Goal: Transaction & Acquisition: Purchase product/service

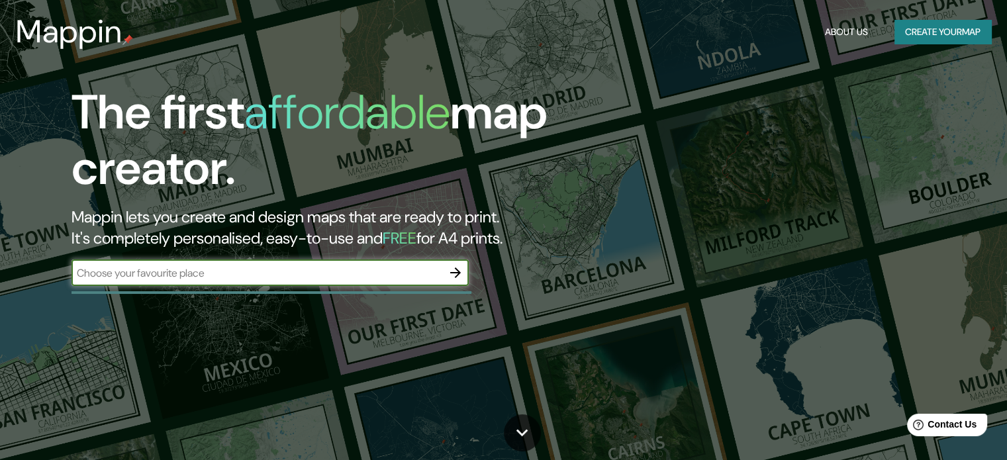
click at [399, 277] on input "text" at bounding box center [256, 272] width 371 height 15
type input "piura"
click at [453, 279] on icon "button" at bounding box center [455, 273] width 16 height 16
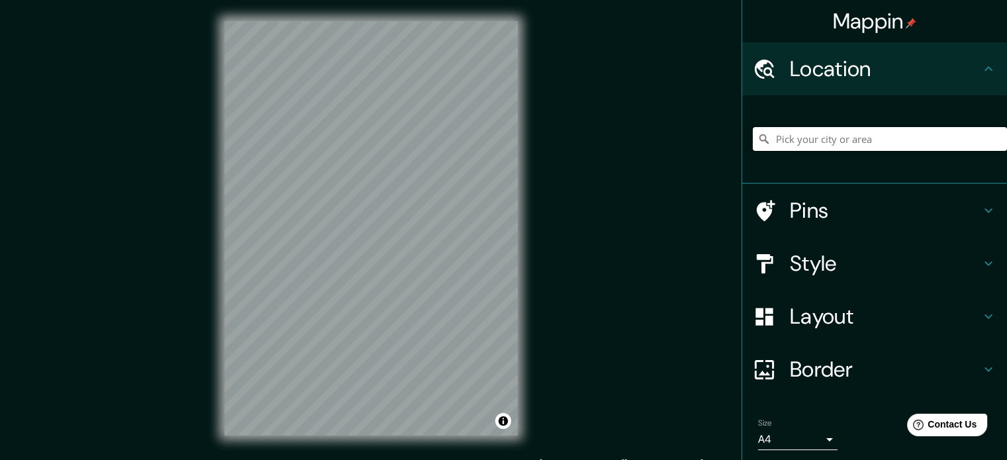
click at [805, 143] on input "Pick your city or area" at bounding box center [879, 139] width 254 height 24
click at [791, 134] on input "Catacaos, [GEOGRAPHIC_DATA], [GEOGRAPHIC_DATA]" at bounding box center [879, 139] width 254 height 24
click at [892, 137] on input "Catacaos, [GEOGRAPHIC_DATA], [GEOGRAPHIC_DATA]" at bounding box center [879, 139] width 254 height 24
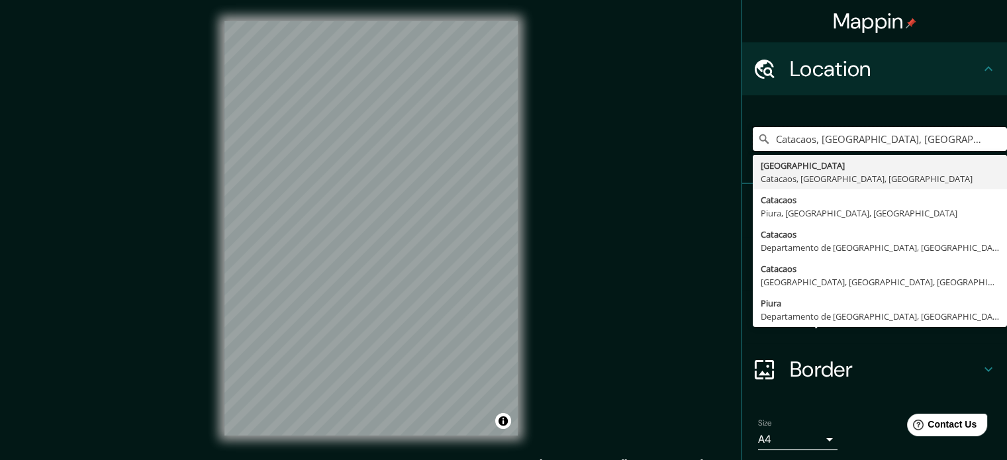
drag, startPoint x: 891, startPoint y: 140, endPoint x: 687, endPoint y: 150, distance: 204.8
click at [687, 150] on div "Mappin Location [GEOGRAPHIC_DATA], [GEOGRAPHIC_DATA], [GEOGRAPHIC_DATA] [GEOGRA…" at bounding box center [503, 239] width 1007 height 478
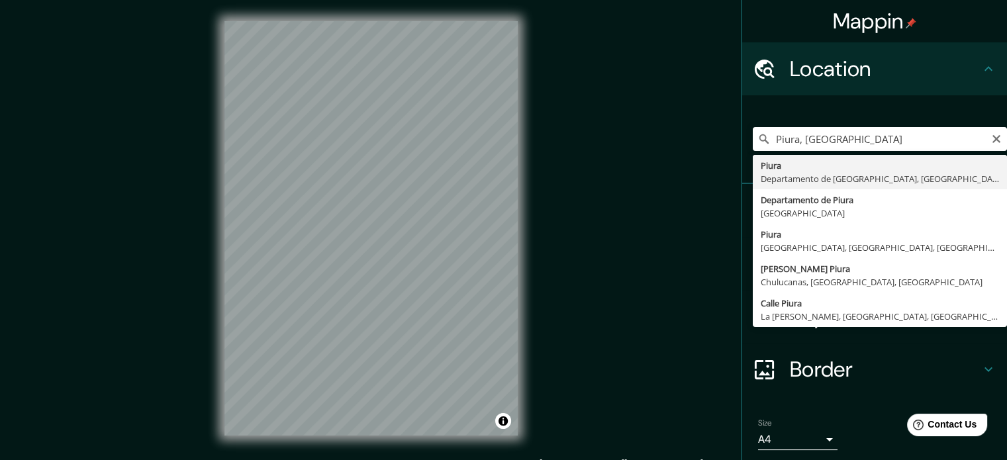
drag, startPoint x: 874, startPoint y: 132, endPoint x: 809, endPoint y: 144, distance: 65.3
click at [800, 146] on div "Piura, [GEOGRAPHIC_DATA] Piura [GEOGRAPHIC_DATA], [GEOGRAPHIC_DATA] Departament…" at bounding box center [879, 139] width 254 height 66
drag, startPoint x: 822, startPoint y: 140, endPoint x: 790, endPoint y: 149, distance: 33.1
click at [790, 149] on input "Piura, [GEOGRAPHIC_DATA]" at bounding box center [879, 139] width 254 height 24
type input "Piura, [GEOGRAPHIC_DATA], [GEOGRAPHIC_DATA]"
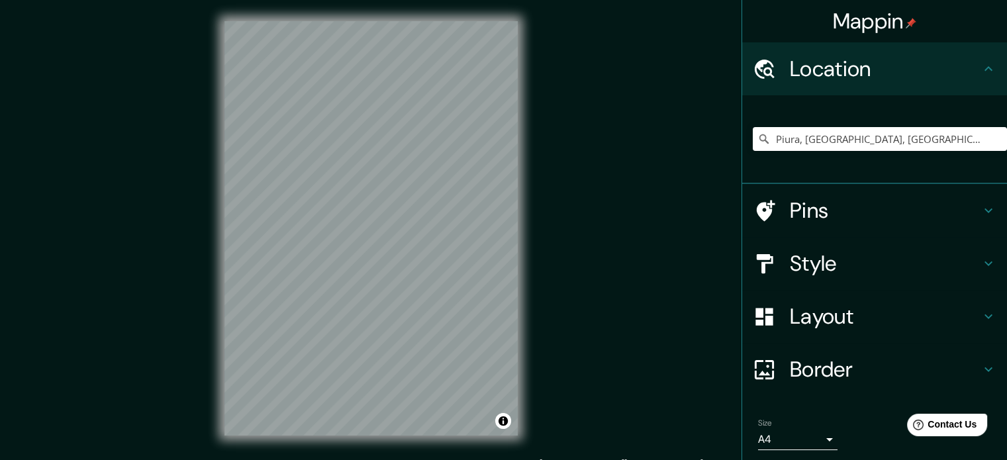
click at [826, 208] on h4 "Pins" at bounding box center [885, 210] width 191 height 26
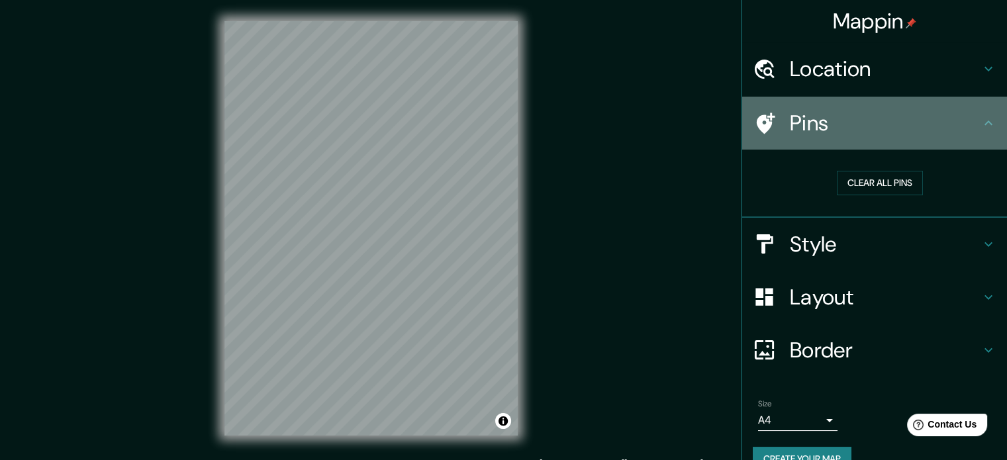
click at [860, 140] on div "Pins" at bounding box center [874, 123] width 265 height 53
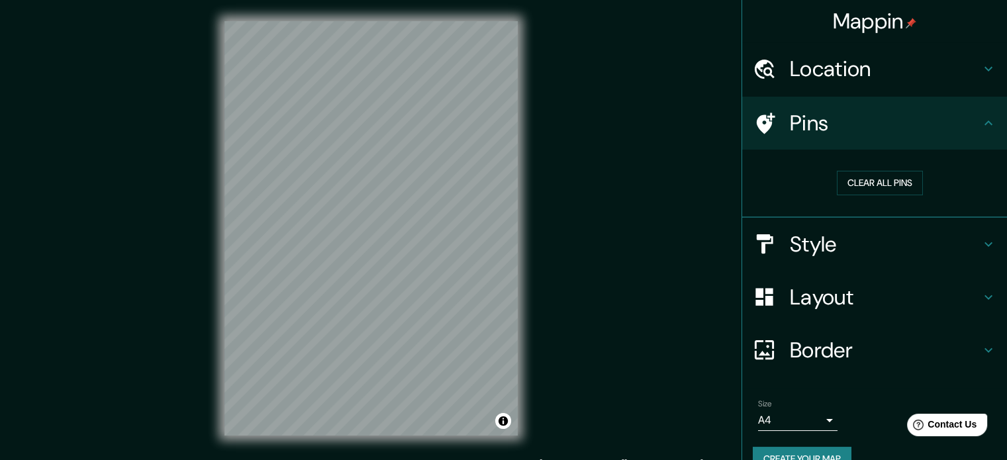
click at [847, 244] on h4 "Style" at bounding box center [885, 244] width 191 height 26
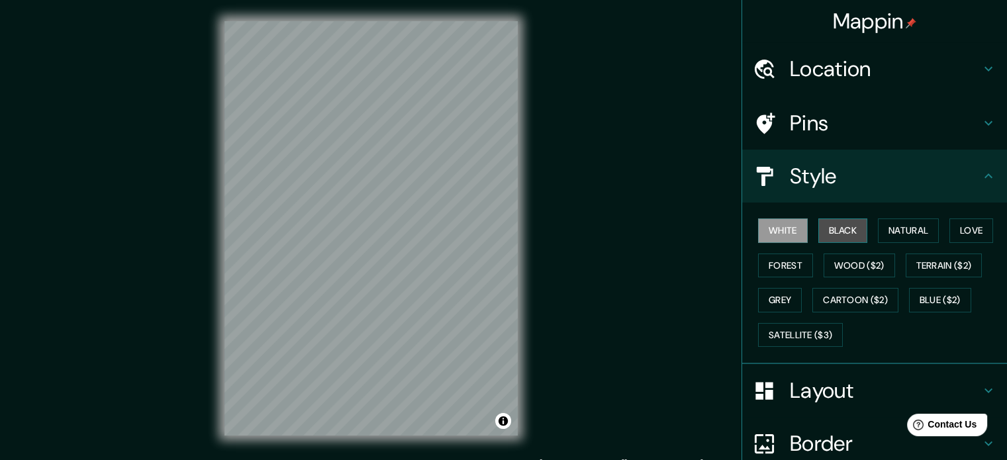
click at [838, 237] on button "Black" at bounding box center [843, 230] width 50 height 24
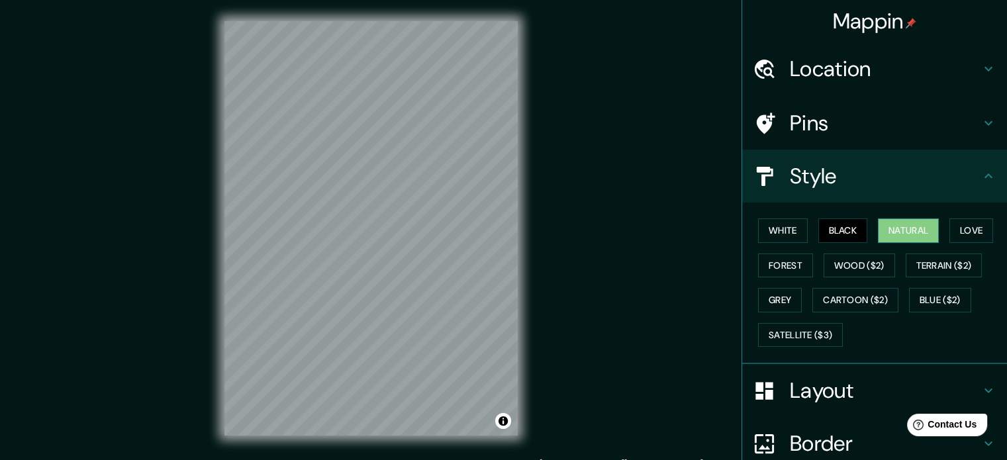
click at [882, 236] on button "Natural" at bounding box center [908, 230] width 61 height 24
click at [853, 232] on button "Black" at bounding box center [843, 230] width 50 height 24
click at [858, 267] on button "Wood ($2)" at bounding box center [858, 265] width 71 height 24
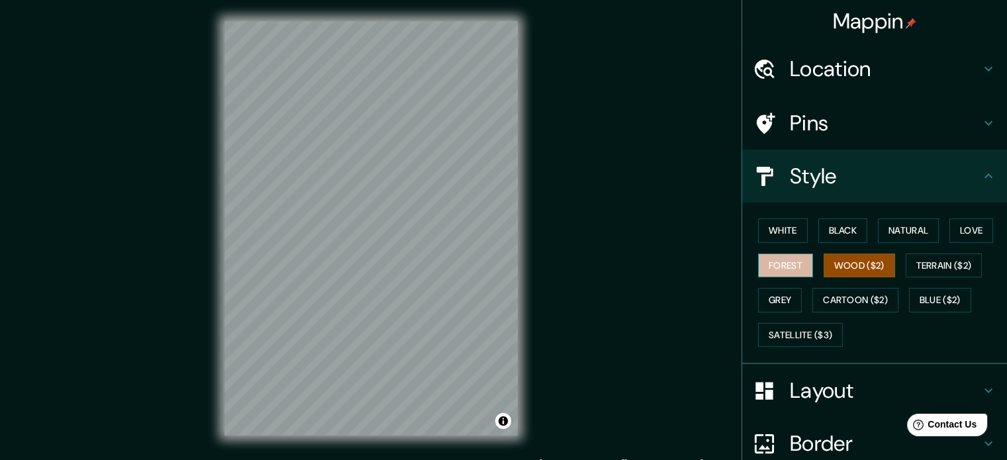
click at [781, 265] on button "Forest" at bounding box center [785, 265] width 55 height 24
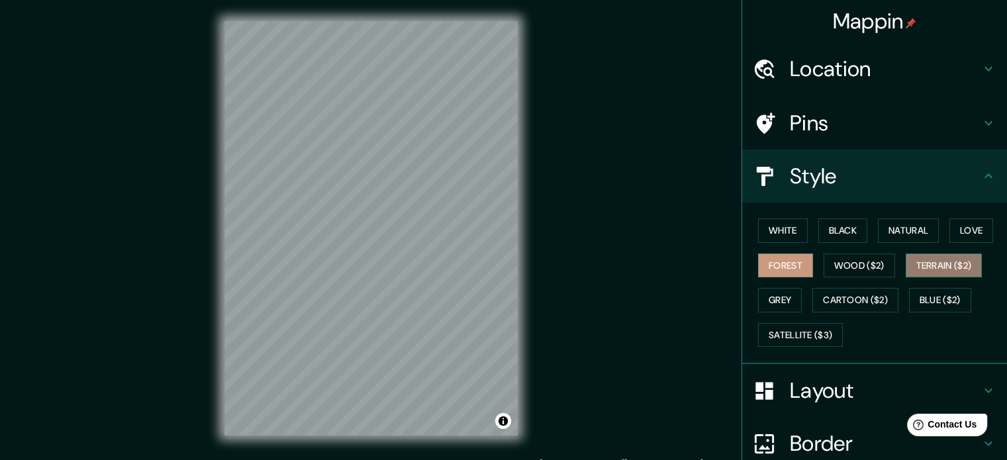
click at [927, 267] on button "Terrain ($2)" at bounding box center [943, 265] width 77 height 24
click at [930, 297] on button "Blue ($2)" at bounding box center [940, 300] width 62 height 24
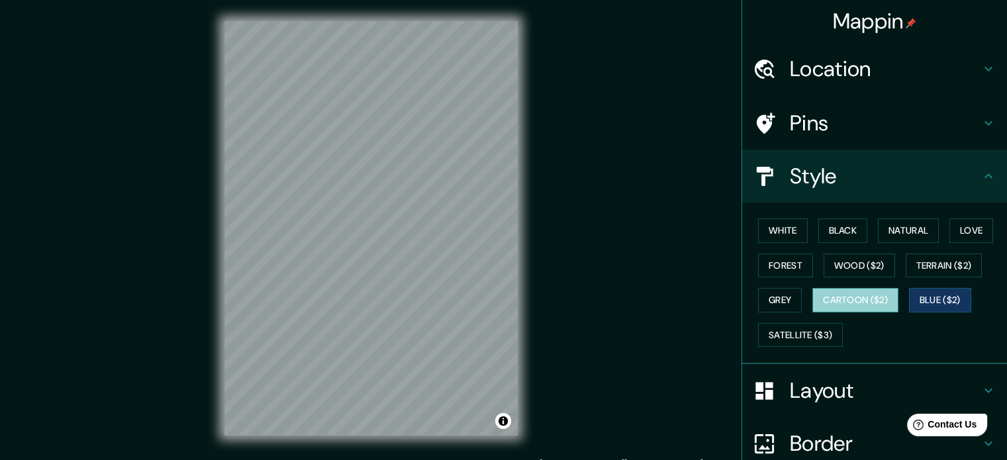
click at [862, 298] on button "Cartoon ($2)" at bounding box center [855, 300] width 86 height 24
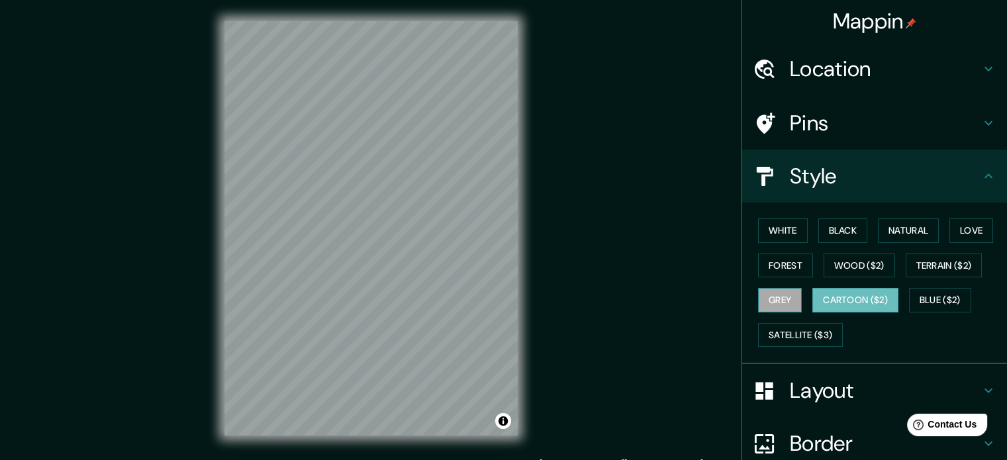
click at [777, 296] on button "Grey" at bounding box center [780, 300] width 44 height 24
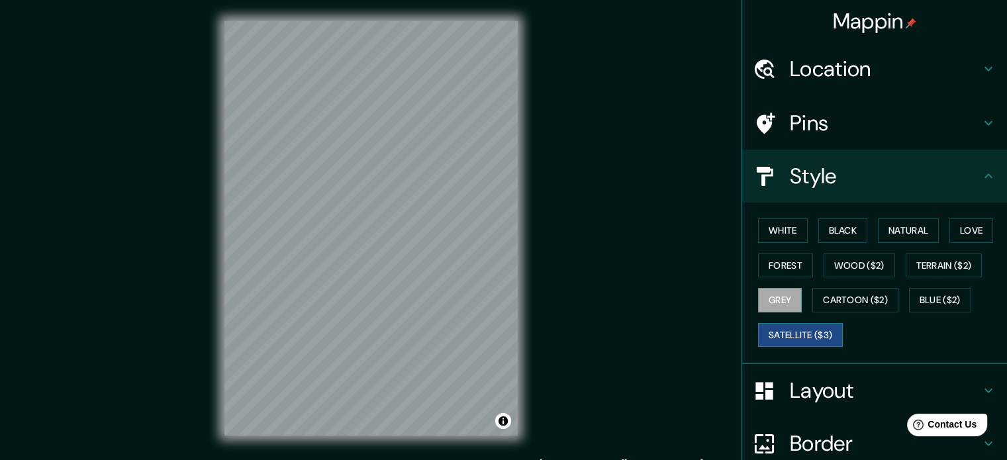
click at [794, 331] on button "Satellite ($3)" at bounding box center [800, 335] width 85 height 24
click at [178, 187] on div "© Mapbox © OpenStreetMap Improve this map © Maxar" at bounding box center [371, 228] width 906 height 414
click at [717, 339] on div "© Mapbox © OpenStreetMap Improve this map © Maxar" at bounding box center [371, 228] width 906 height 414
click at [617, 294] on div "© Mapbox © OpenStreetMap Improve this map © Maxar" at bounding box center [371, 228] width 906 height 414
click at [784, 266] on button "Forest" at bounding box center [785, 265] width 55 height 24
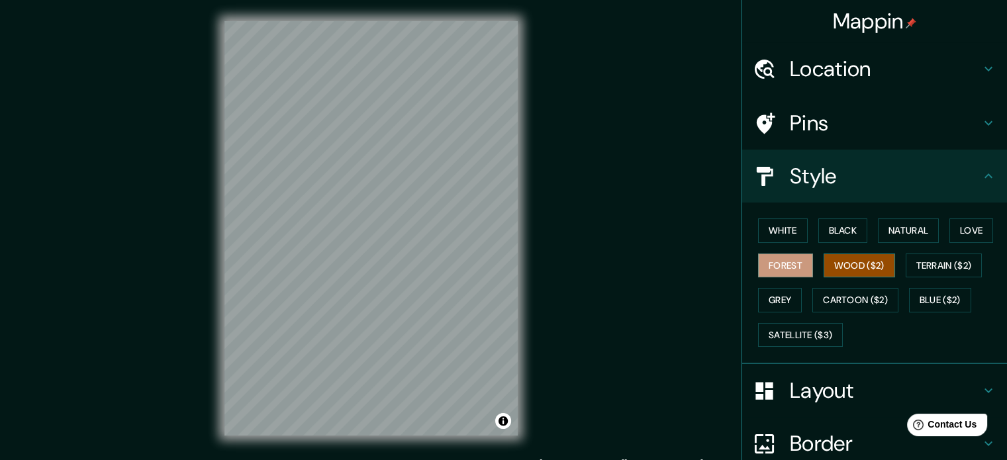
click at [844, 264] on button "Wood ($2)" at bounding box center [858, 265] width 71 height 24
click at [772, 306] on button "Grey" at bounding box center [780, 300] width 44 height 24
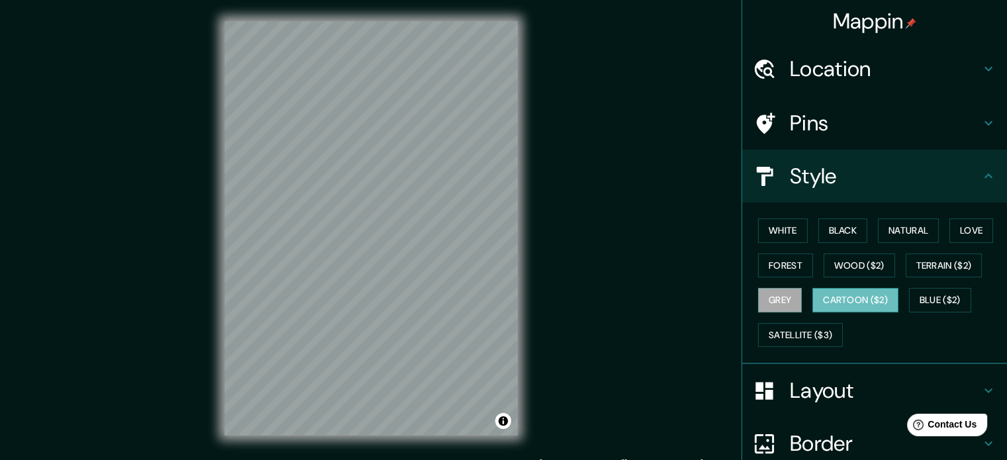
click at [836, 308] on button "Cartoon ($2)" at bounding box center [855, 300] width 86 height 24
click at [815, 328] on button "Satellite ($3)" at bounding box center [800, 335] width 85 height 24
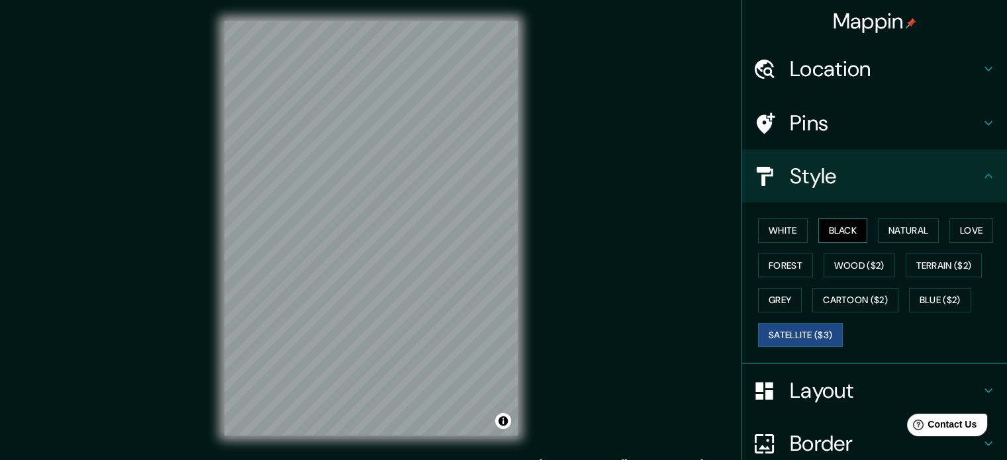
click at [827, 226] on button "Black" at bounding box center [843, 230] width 50 height 24
click at [885, 227] on button "Natural" at bounding box center [908, 230] width 61 height 24
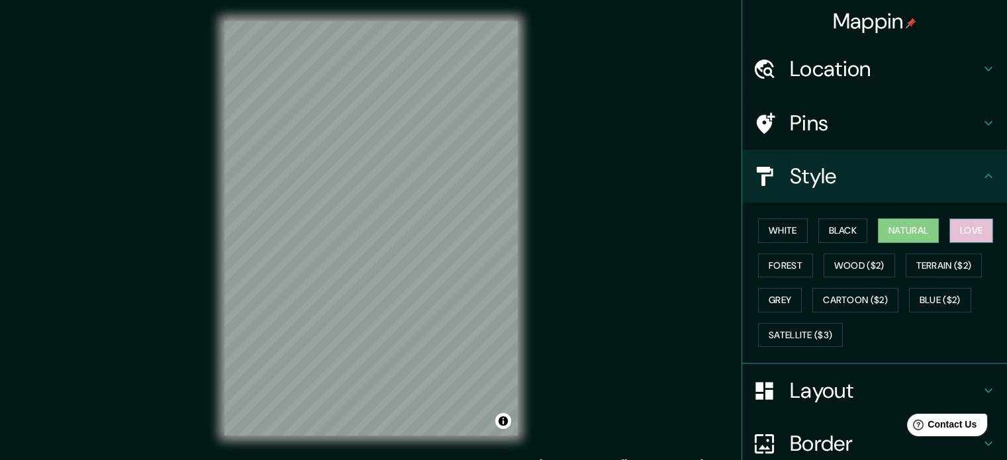
click at [971, 228] on button "Love" at bounding box center [971, 230] width 44 height 24
drag, startPoint x: 944, startPoint y: 267, endPoint x: 913, endPoint y: 269, distance: 31.8
click at [944, 267] on button "Terrain ($2)" at bounding box center [943, 265] width 77 height 24
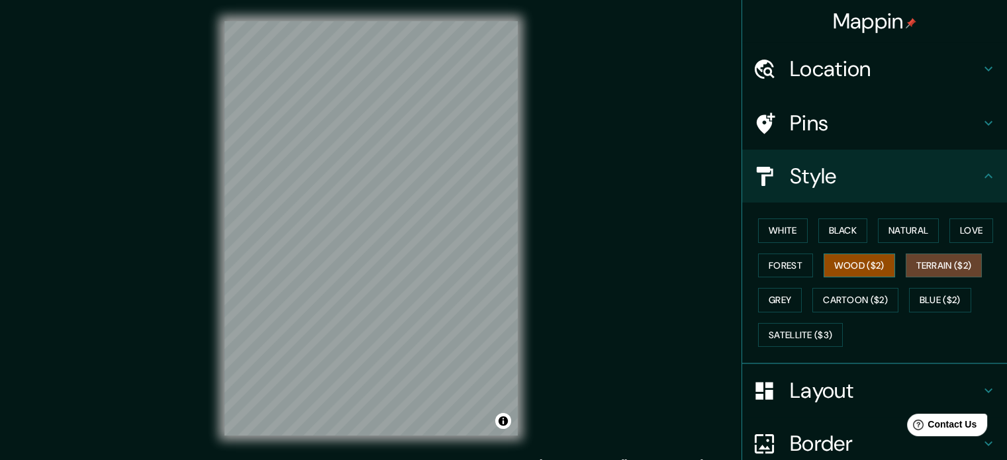
click at [881, 264] on button "Wood ($2)" at bounding box center [858, 265] width 71 height 24
click at [799, 302] on div "White Black Natural Love Forest Wood ($2) Terrain ($2) Grey Cartoon ($2) Blue (…" at bounding box center [879, 282] width 254 height 139
click at [786, 303] on button "Grey" at bounding box center [780, 300] width 44 height 24
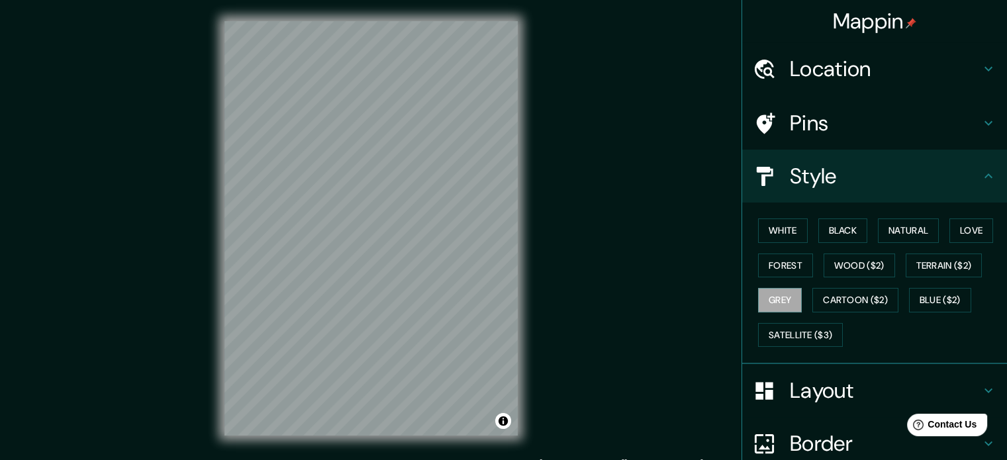
click at [840, 387] on h4 "Layout" at bounding box center [885, 390] width 191 height 26
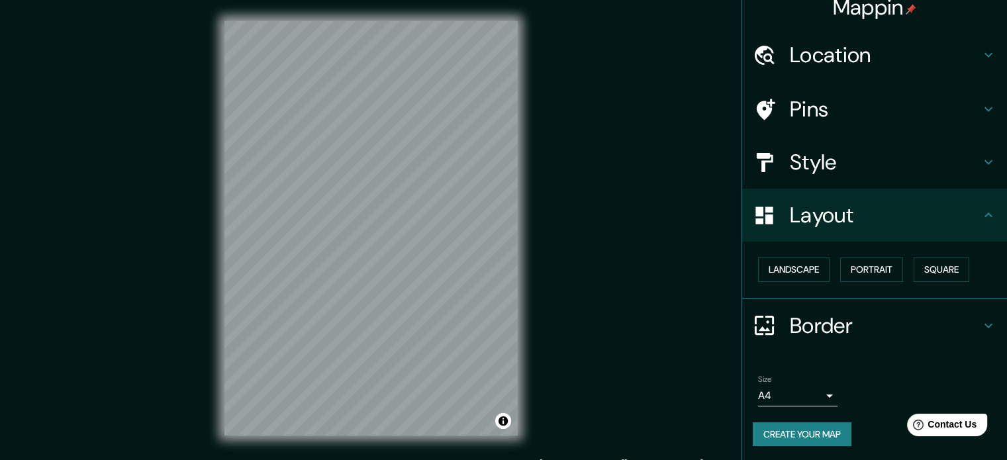
scroll to position [15, 0]
click at [855, 273] on button "Portrait" at bounding box center [871, 269] width 63 height 24
click at [800, 269] on button "Landscape" at bounding box center [793, 269] width 71 height 24
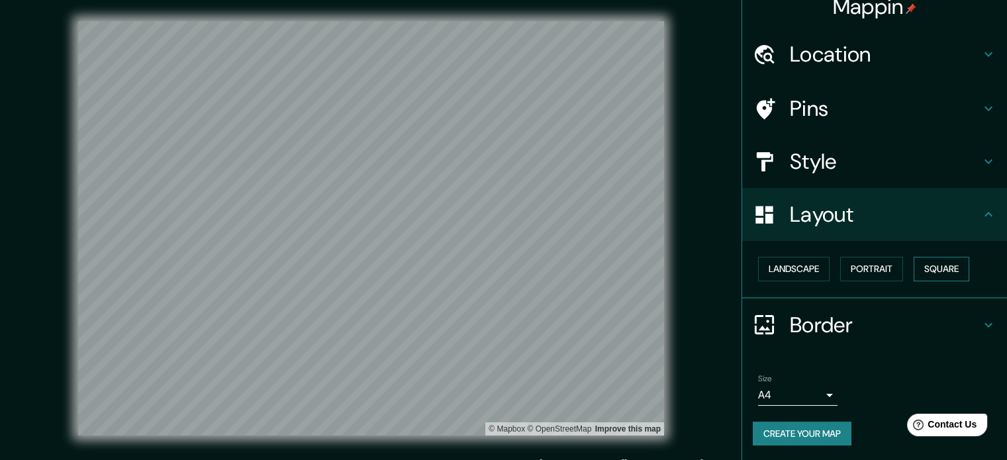
click at [931, 272] on button "Square" at bounding box center [941, 269] width 56 height 24
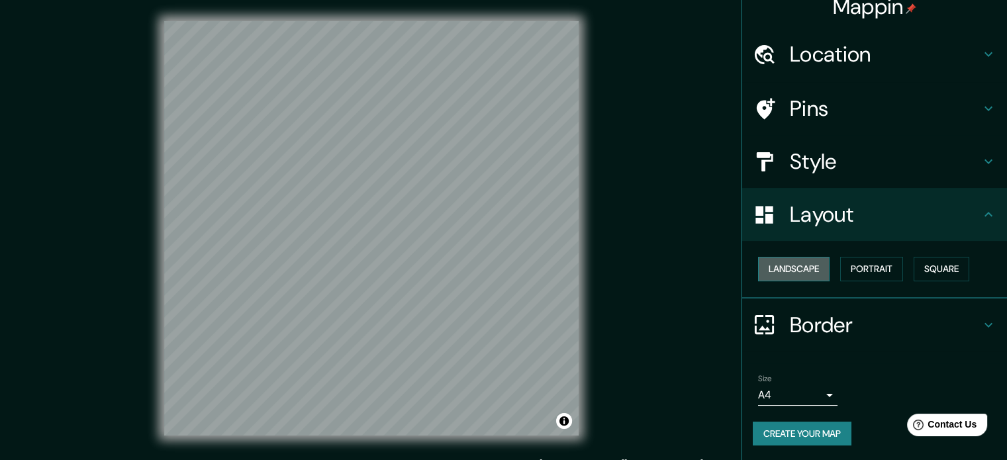
click at [813, 265] on button "Landscape" at bounding box center [793, 269] width 71 height 24
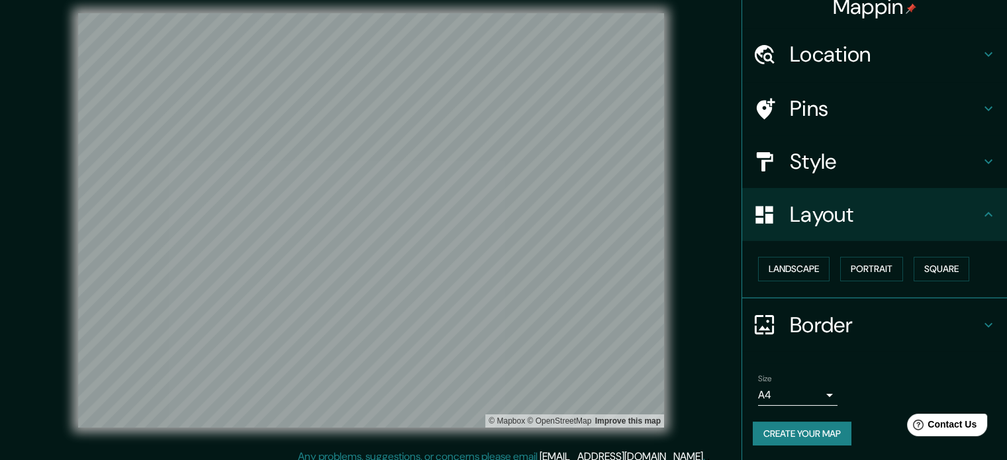
scroll to position [17, 0]
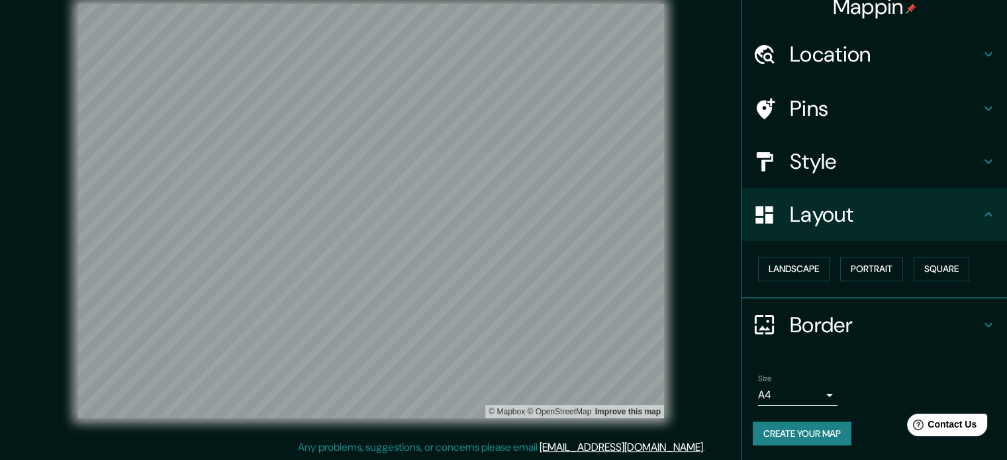
click at [813, 390] on body "Mappin Location [GEOGRAPHIC_DATA], [GEOGRAPHIC_DATA], [GEOGRAPHIC_DATA] Pins St…" at bounding box center [503, 213] width 1007 height 460
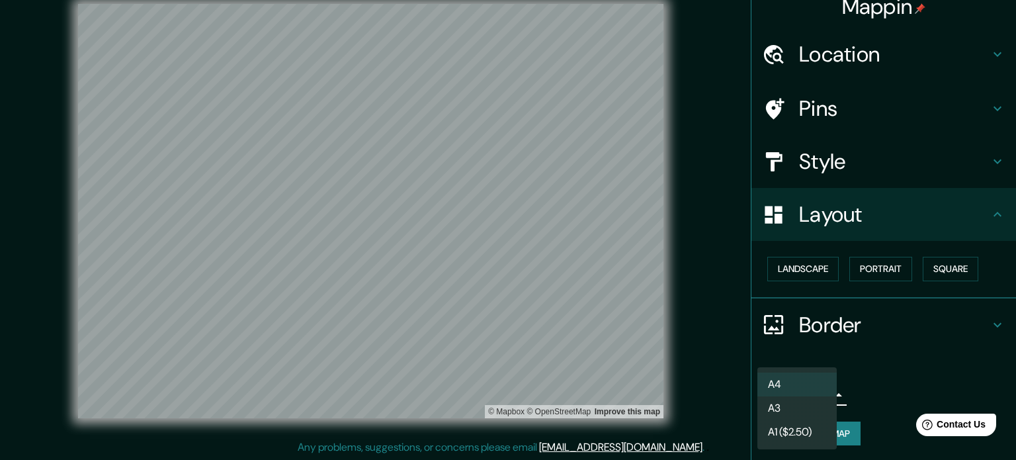
click at [872, 404] on div at bounding box center [508, 230] width 1016 height 460
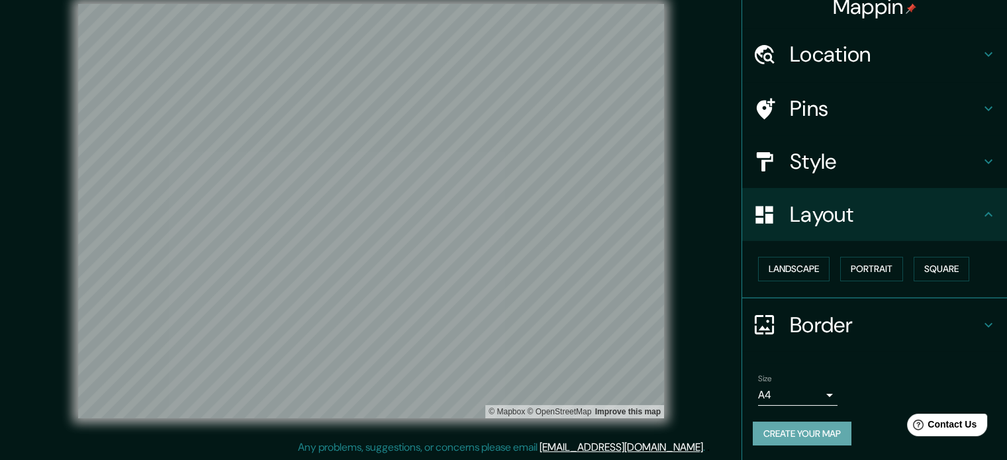
click at [829, 436] on button "Create your map" at bounding box center [801, 434] width 99 height 24
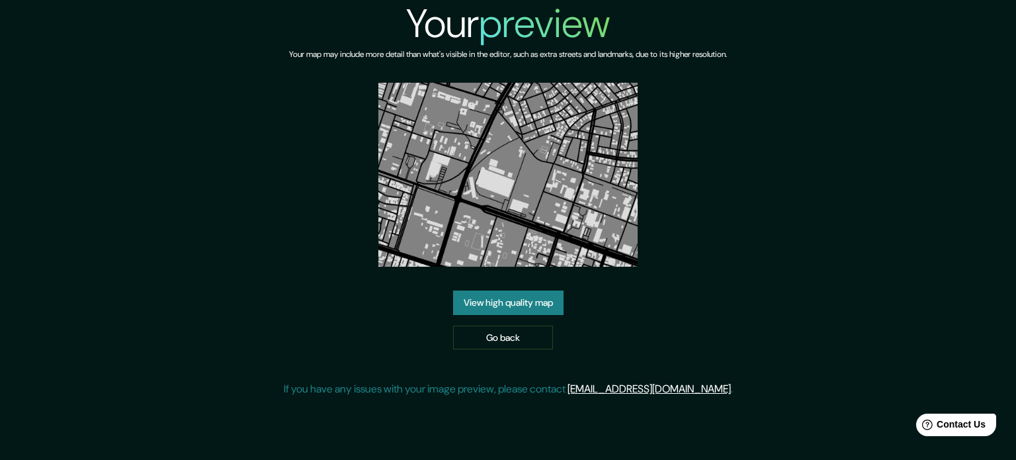
click at [530, 304] on link "View high quality map" at bounding box center [508, 303] width 111 height 24
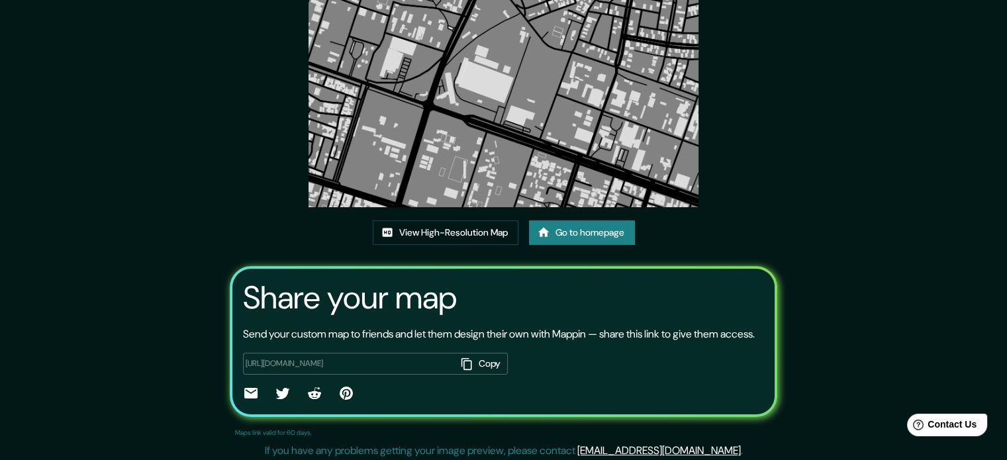
scroll to position [146, 0]
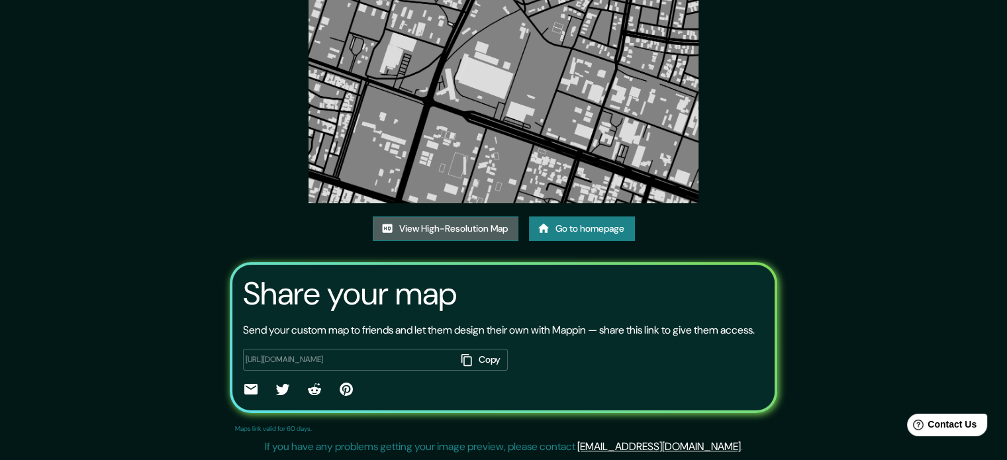
click at [496, 216] on link "View High-Resolution Map" at bounding box center [446, 228] width 146 height 24
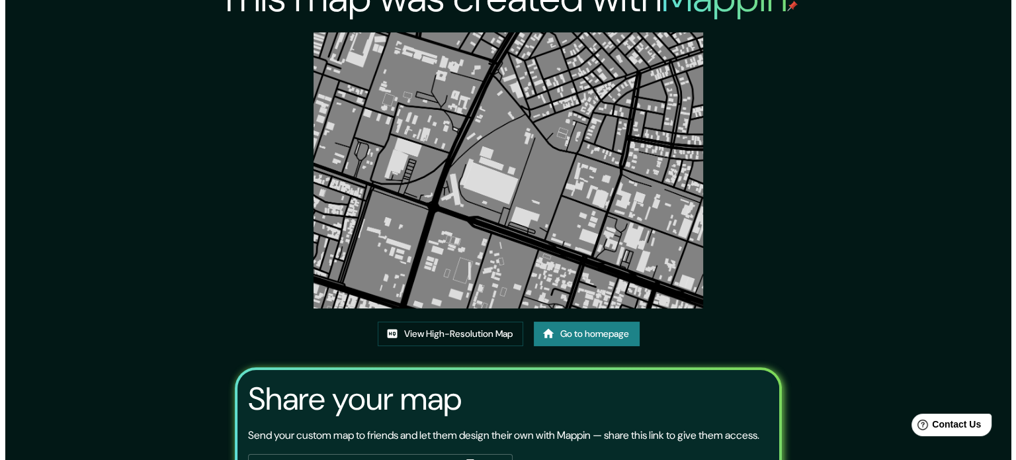
scroll to position [0, 0]
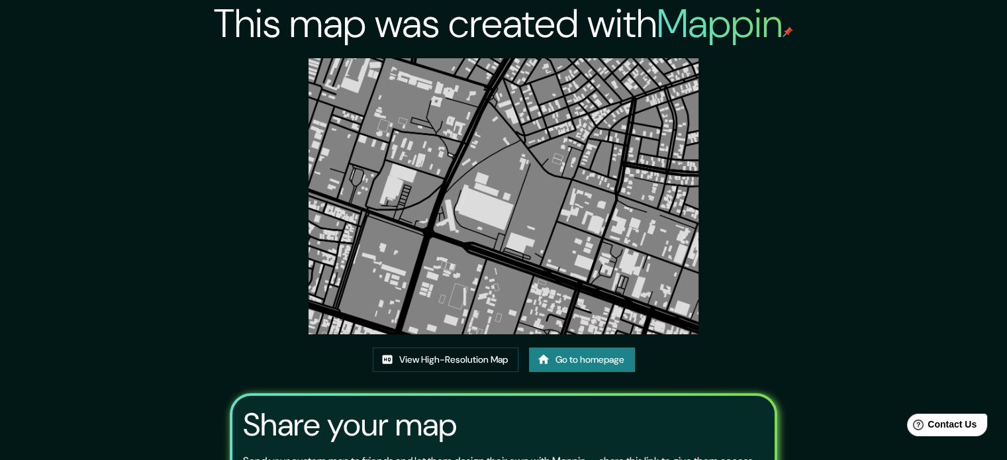
click at [576, 353] on link "Go to homepage" at bounding box center [582, 359] width 106 height 24
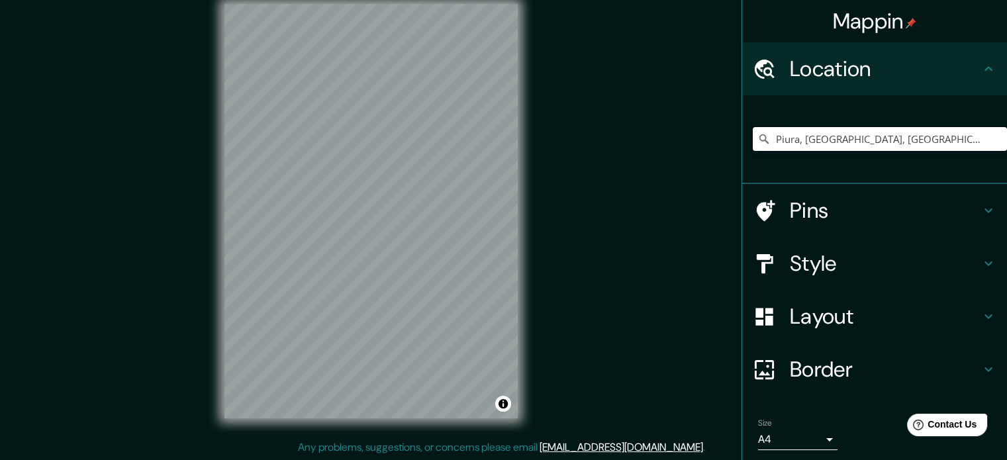
click at [819, 131] on input "Piura, [GEOGRAPHIC_DATA], [GEOGRAPHIC_DATA]" at bounding box center [879, 139] width 254 height 24
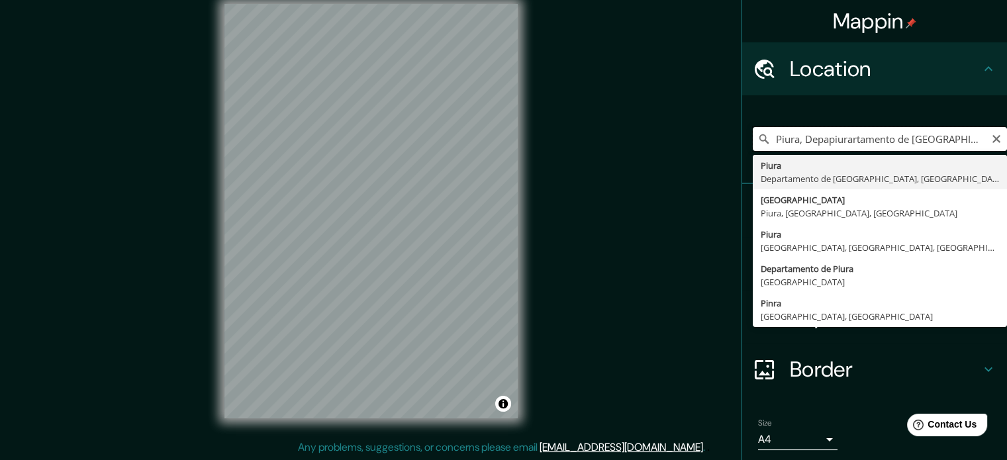
type input "Piura, [GEOGRAPHIC_DATA], [GEOGRAPHIC_DATA]"
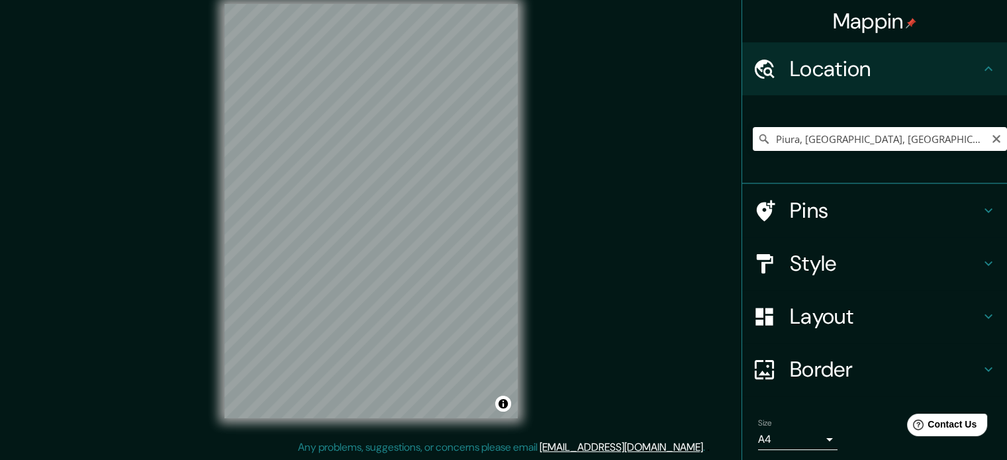
click at [842, 265] on h4 "Style" at bounding box center [885, 263] width 191 height 26
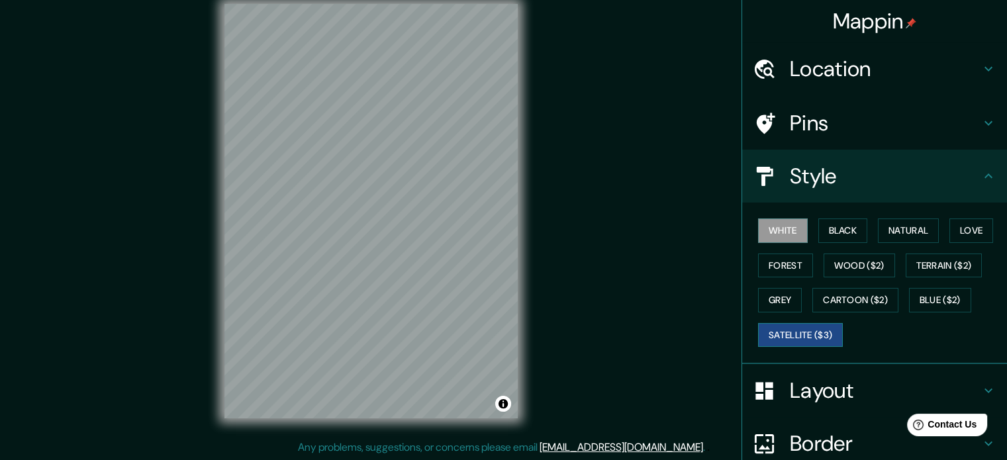
click at [815, 330] on button "Satellite ($3)" at bounding box center [800, 335] width 85 height 24
click at [178, 257] on div "Mappin Location Piura, Departamento de Piura, Perú Pins Style White Black Natur…" at bounding box center [503, 222] width 1007 height 478
click at [169, 132] on div "Mappin Location Piura, Departamento de Piura, Perú Pins Style White Black Natur…" at bounding box center [503, 222] width 1007 height 478
click at [574, 304] on div "Mappin Location Piura, Departamento de Piura, Perú Pins Style White Black Natur…" at bounding box center [503, 222] width 1007 height 478
click at [850, 300] on button "Cartoon ($2)" at bounding box center [855, 300] width 86 height 24
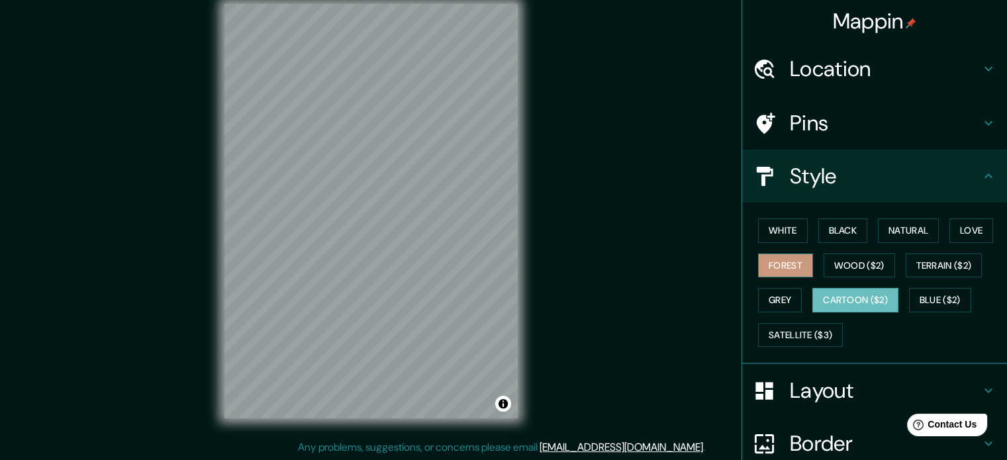
click at [782, 259] on button "Forest" at bounding box center [785, 265] width 55 height 24
click at [829, 263] on button "Wood ($2)" at bounding box center [858, 265] width 71 height 24
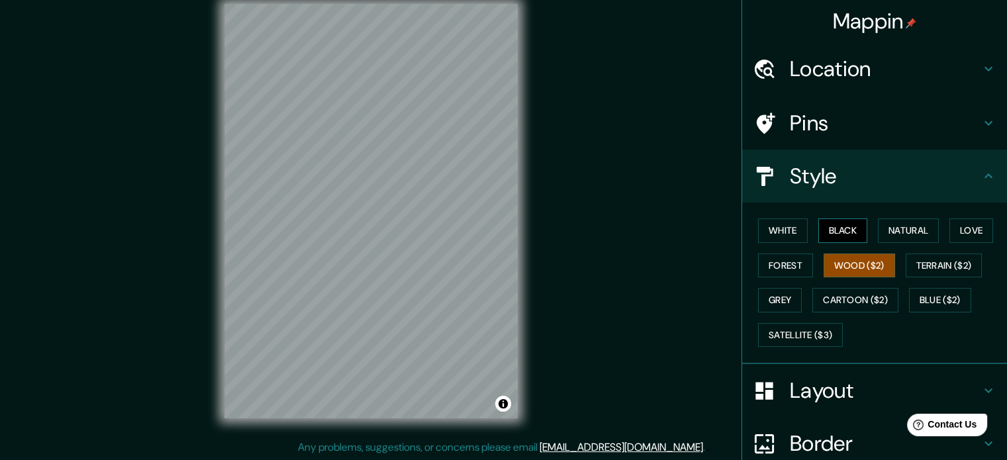
click at [829, 235] on button "Black" at bounding box center [843, 230] width 50 height 24
click at [900, 231] on button "Natural" at bounding box center [908, 230] width 61 height 24
click at [858, 386] on h4 "Layout" at bounding box center [885, 390] width 191 height 26
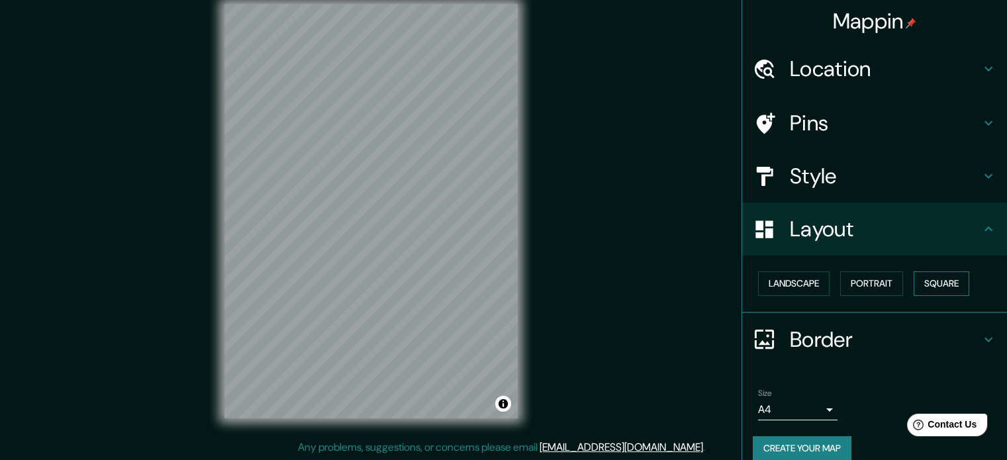
click at [931, 291] on button "Square" at bounding box center [941, 283] width 56 height 24
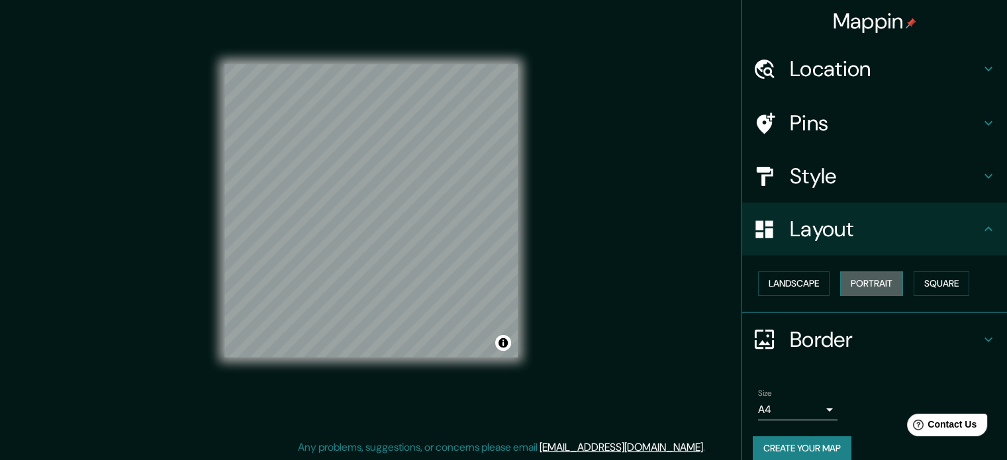
click at [871, 283] on button "Portrait" at bounding box center [871, 283] width 63 height 24
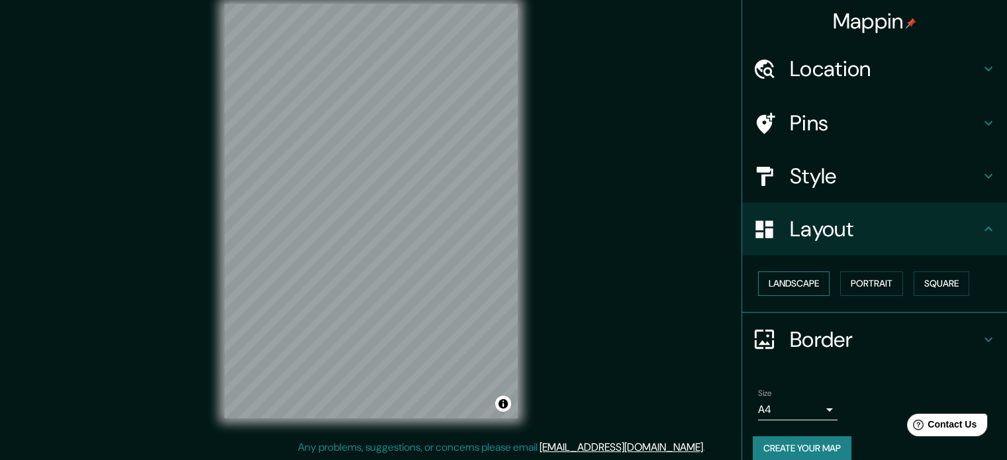
click at [805, 281] on button "Landscape" at bounding box center [793, 283] width 71 height 24
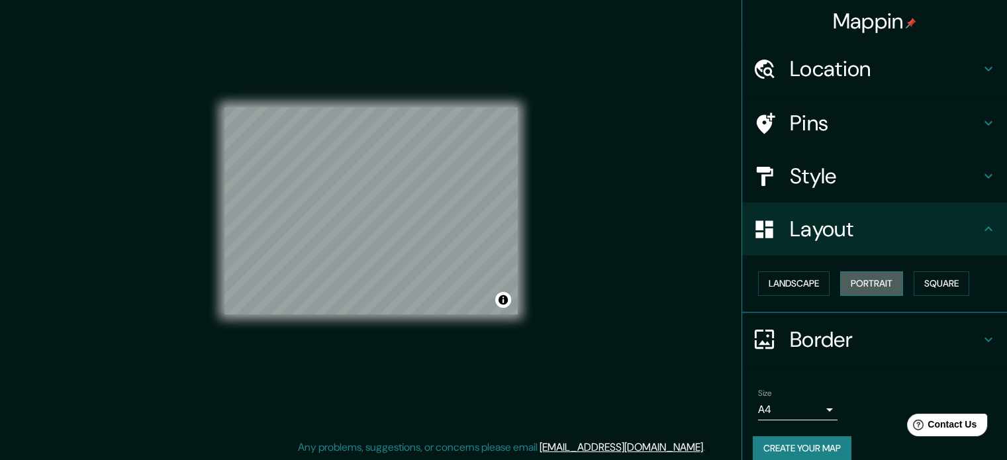
click at [888, 283] on button "Portrait" at bounding box center [871, 283] width 63 height 24
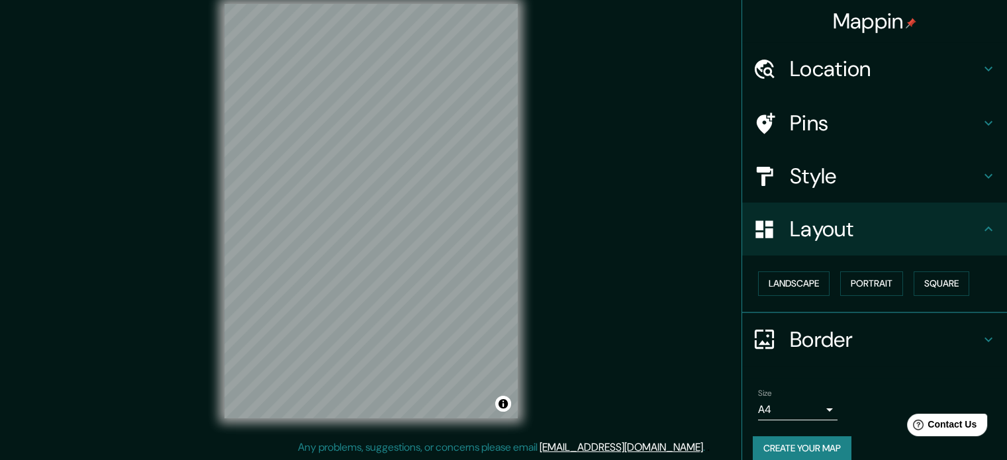
click at [966, 286] on div "Landscape Portrait Square" at bounding box center [879, 283] width 254 height 35
click at [932, 282] on button "Square" at bounding box center [941, 283] width 56 height 24
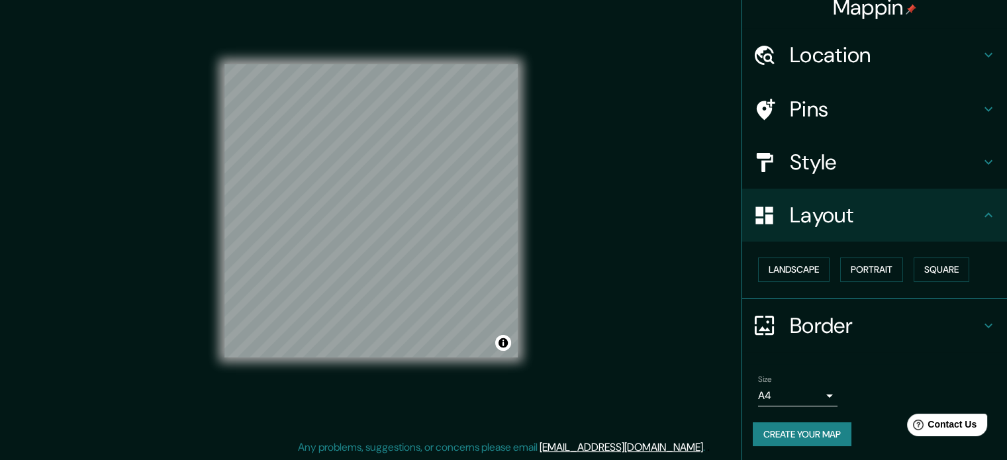
scroll to position [15, 0]
click at [860, 321] on h4 "Border" at bounding box center [885, 325] width 191 height 26
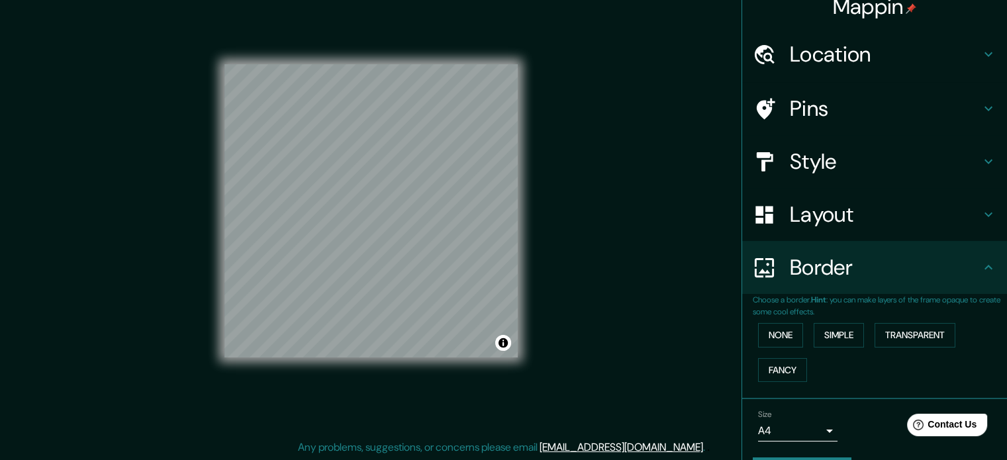
click at [866, 302] on p "Choose a border. Hint : you can make layers of the frame opaque to create some …" at bounding box center [879, 306] width 254 height 24
click at [868, 292] on div "Border" at bounding box center [874, 267] width 265 height 53
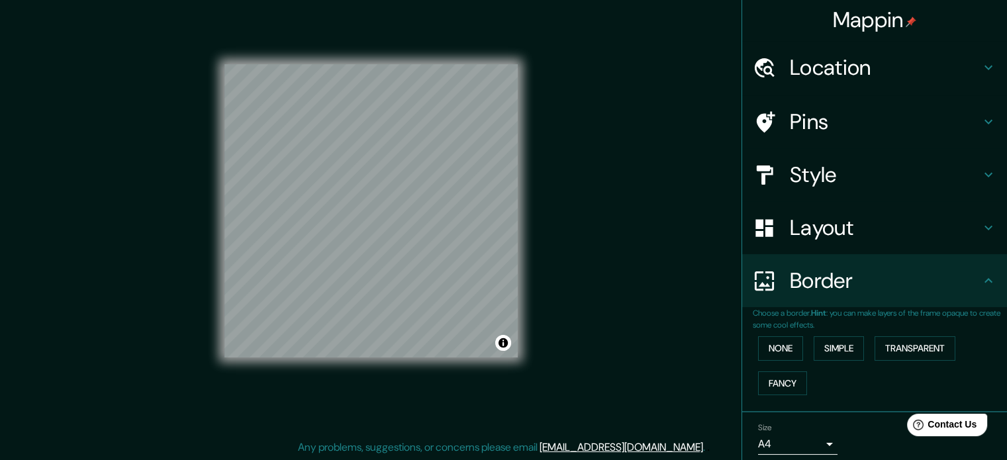
scroll to position [0, 0]
click at [871, 295] on div "Border" at bounding box center [874, 281] width 265 height 53
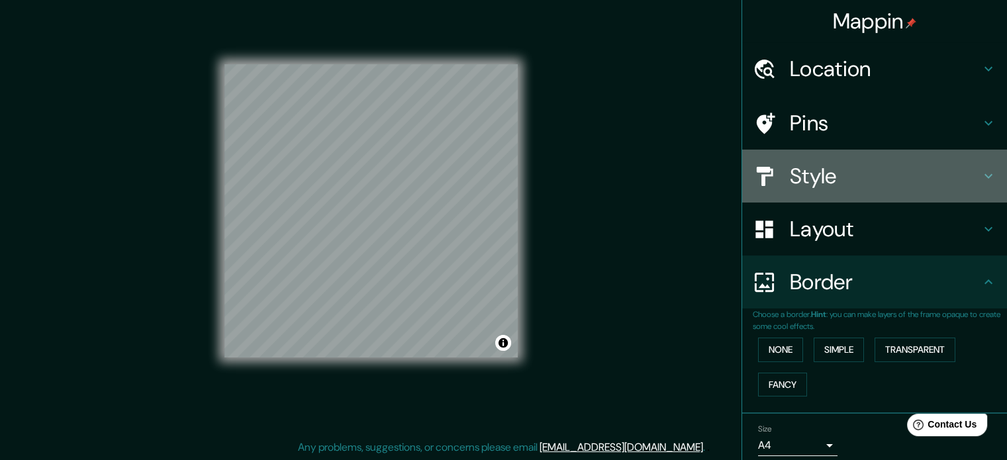
click at [852, 185] on h4 "Style" at bounding box center [885, 176] width 191 height 26
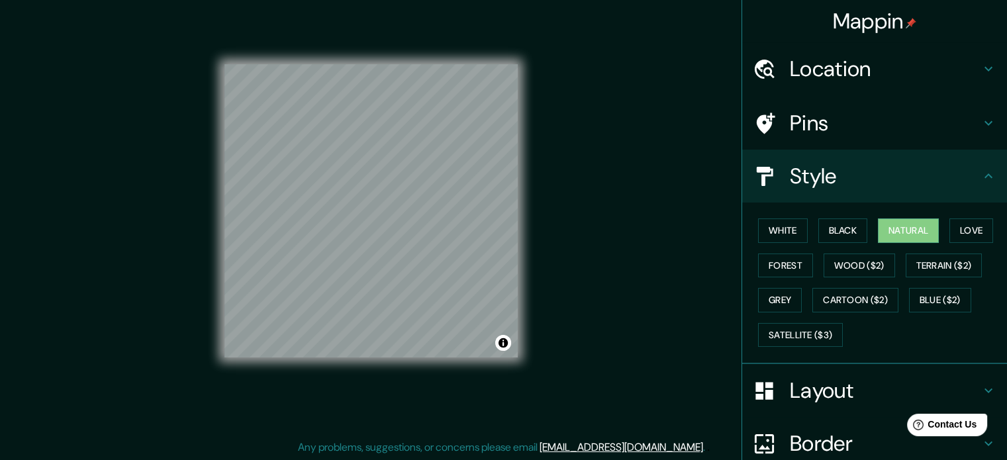
click at [842, 135] on h4 "Pins" at bounding box center [885, 123] width 191 height 26
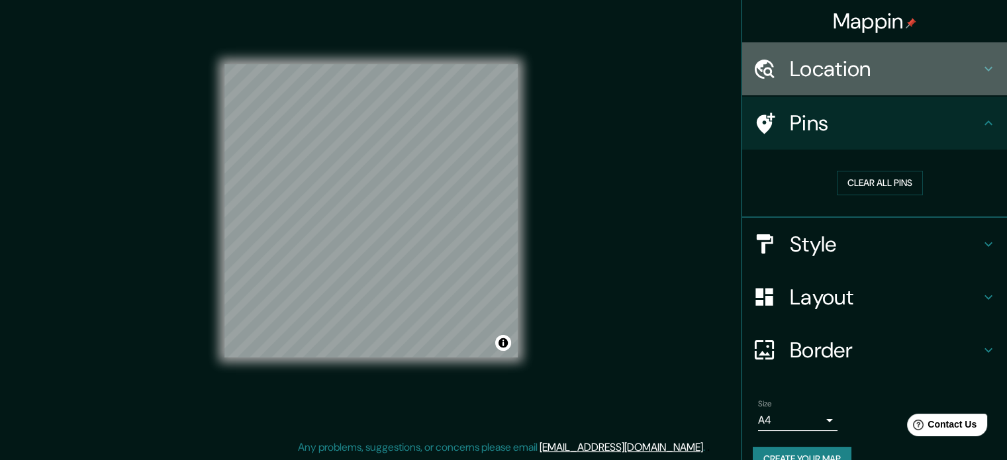
click at [855, 71] on h4 "Location" at bounding box center [885, 69] width 191 height 26
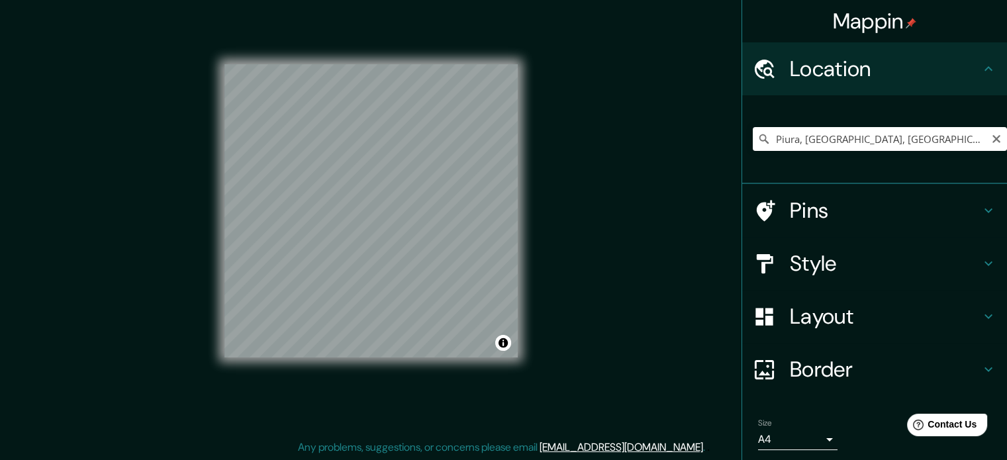
click at [855, 71] on h4 "Location" at bounding box center [885, 69] width 191 height 26
click at [860, 214] on h4 "Pins" at bounding box center [885, 210] width 191 height 26
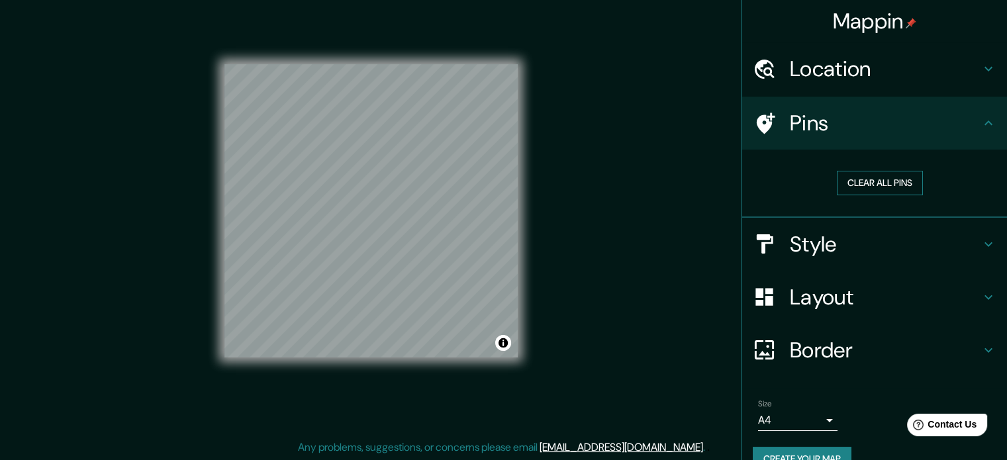
click at [846, 181] on button "Clear all pins" at bounding box center [879, 183] width 86 height 24
drag, startPoint x: 366, startPoint y: 216, endPoint x: 355, endPoint y: 219, distance: 11.6
click at [355, 219] on div at bounding box center [357, 220] width 11 height 11
click at [848, 184] on button "Clear all pins" at bounding box center [879, 183] width 86 height 24
click at [844, 182] on button "Clear all pins" at bounding box center [879, 183] width 86 height 24
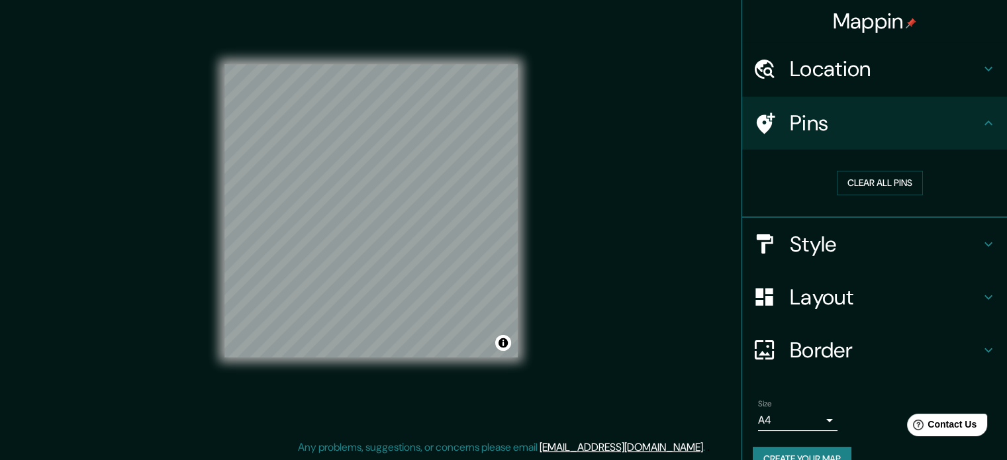
click at [825, 347] on h4 "Border" at bounding box center [885, 350] width 191 height 26
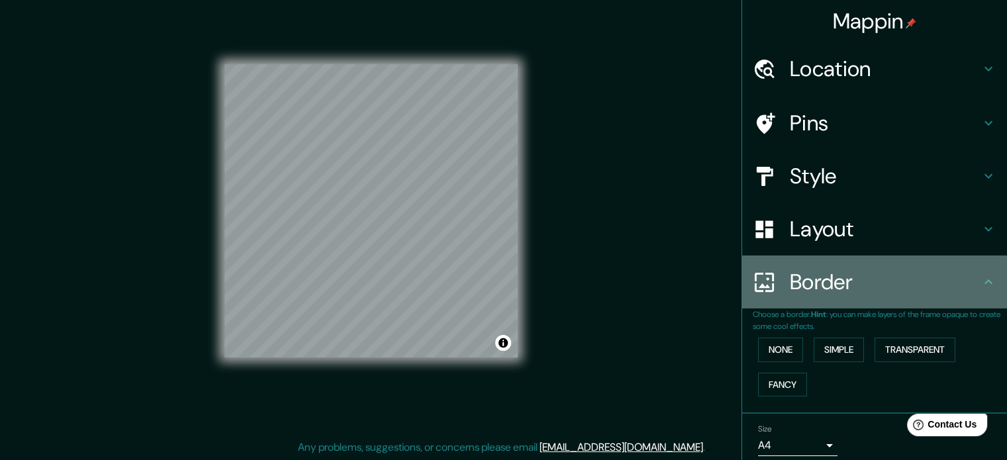
drag, startPoint x: 823, startPoint y: 289, endPoint x: 818, endPoint y: 264, distance: 25.6
click at [823, 288] on h4 "Border" at bounding box center [885, 282] width 191 height 26
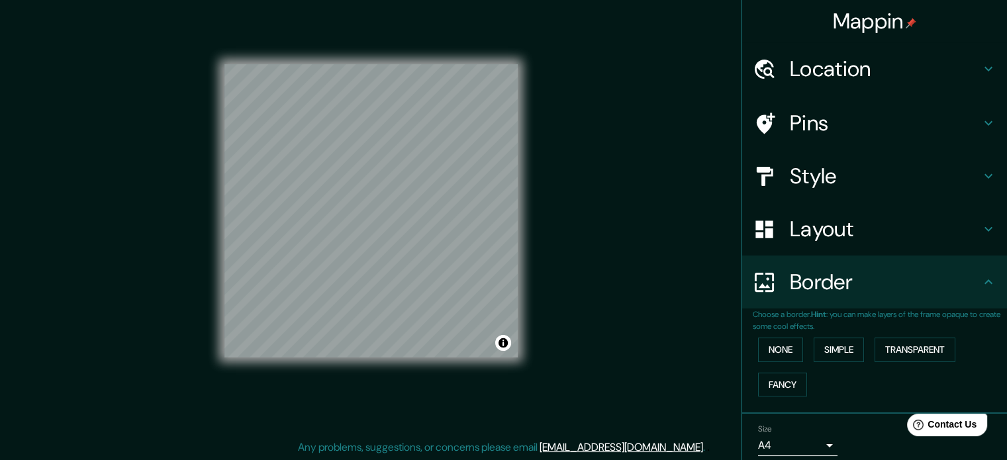
click at [815, 179] on h4 "Style" at bounding box center [885, 176] width 191 height 26
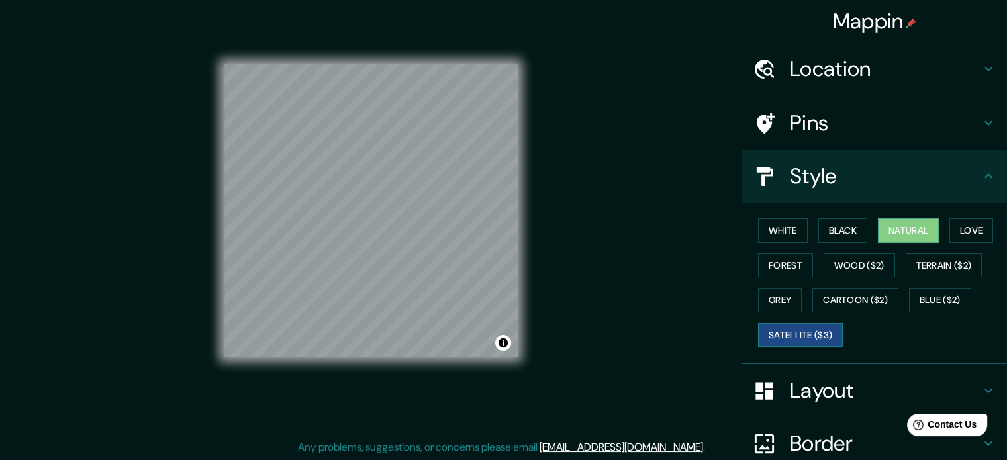
click at [802, 334] on button "Satellite ($3)" at bounding box center [800, 335] width 85 height 24
click at [796, 334] on button "Satellite ($3)" at bounding box center [800, 335] width 85 height 24
click at [847, 271] on button "Wood ($2)" at bounding box center [858, 265] width 71 height 24
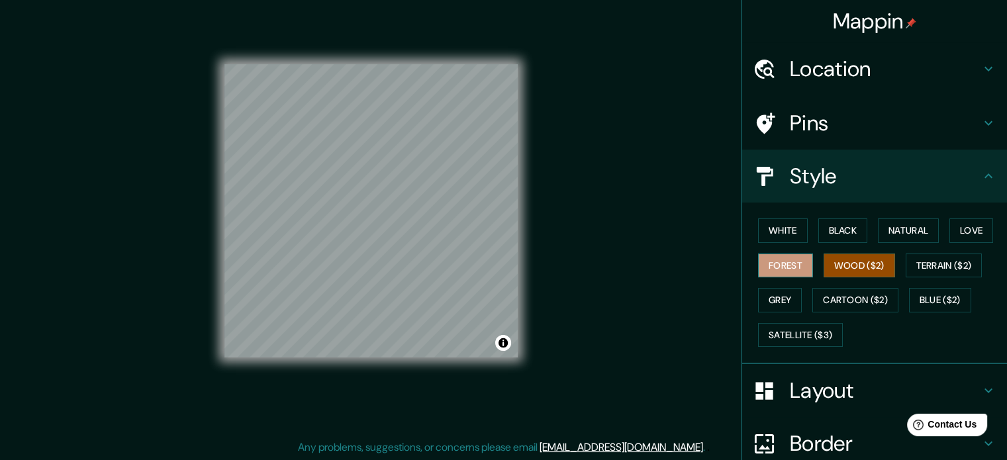
click at [784, 263] on button "Forest" at bounding box center [785, 265] width 55 height 24
click at [921, 269] on button "Terrain ($2)" at bounding box center [943, 265] width 77 height 24
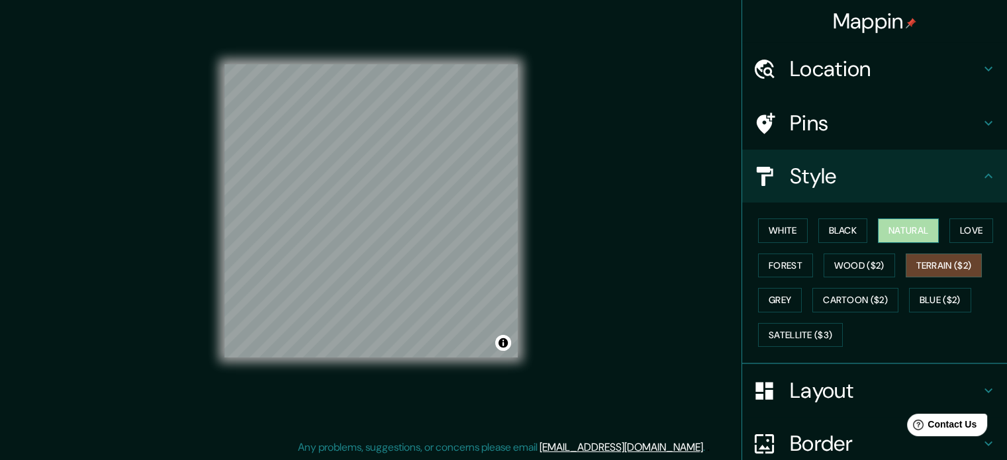
click at [883, 236] on button "Natural" at bounding box center [908, 230] width 61 height 24
click at [841, 231] on button "Black" at bounding box center [843, 230] width 50 height 24
click at [889, 230] on button "Natural" at bounding box center [908, 230] width 61 height 24
click at [496, 337] on button "Toggle attribution" at bounding box center [503, 343] width 16 height 16
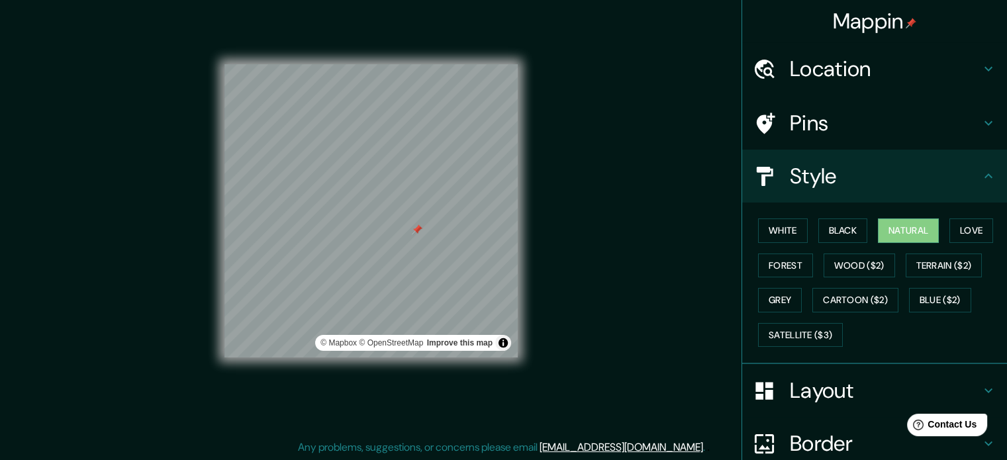
click at [542, 328] on div "Mappin Location Piura, Departamento de Piura, Perú Pins Style White Black Natur…" at bounding box center [503, 222] width 1007 height 478
click at [553, 246] on div "Mappin Location Piura, Departamento de Piura, Perú Pins Style White Black Natur…" at bounding box center [503, 222] width 1007 height 478
